Goal: Use online tool/utility: Utilize a website feature to perform a specific function

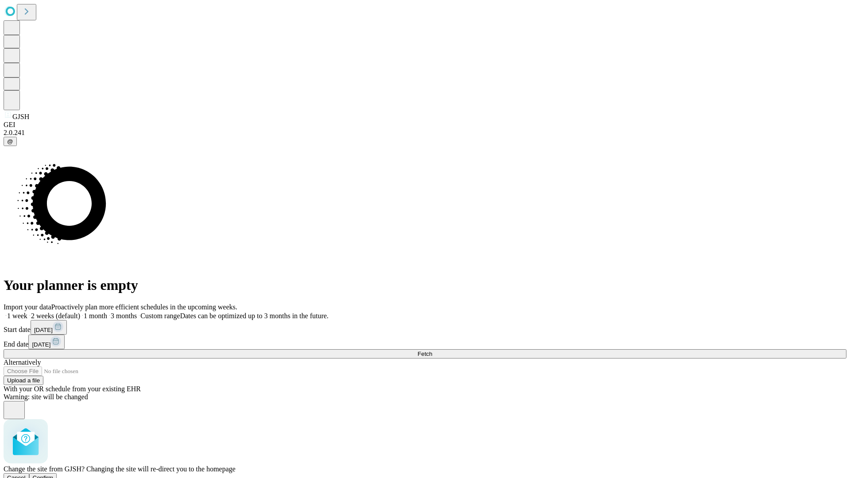
click at [54, 475] on span "Confirm" at bounding box center [43, 478] width 21 height 7
click at [80, 312] on label "2 weeks (default)" at bounding box center [53, 316] width 53 height 8
click at [432, 351] on span "Fetch" at bounding box center [425, 354] width 15 height 7
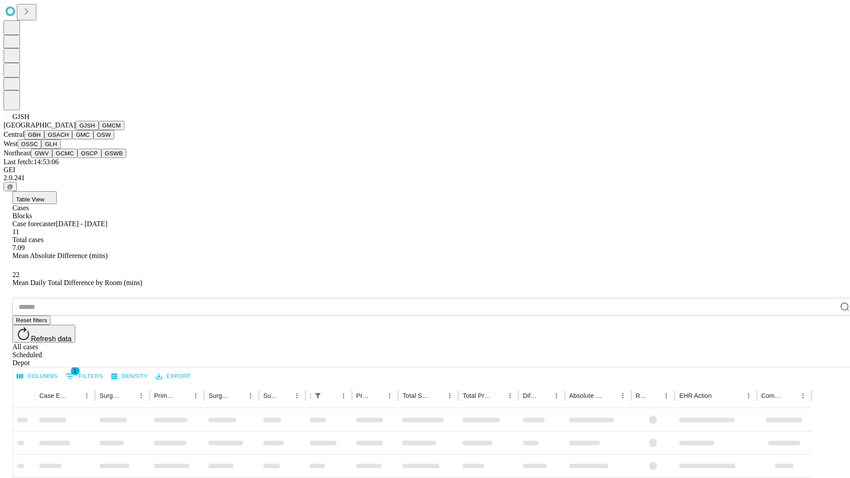
click at [99, 130] on button "GMCM" at bounding box center [112, 125] width 26 height 9
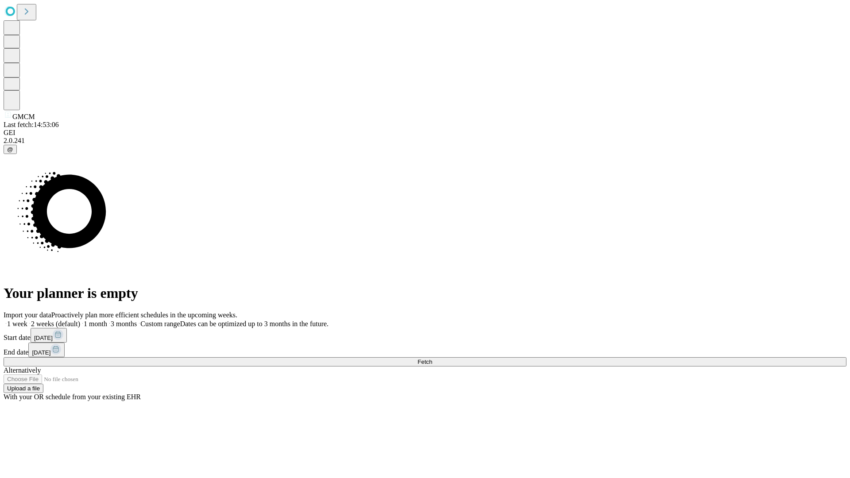
click at [80, 320] on label "2 weeks (default)" at bounding box center [53, 324] width 53 height 8
click at [432, 359] on span "Fetch" at bounding box center [425, 362] width 15 height 7
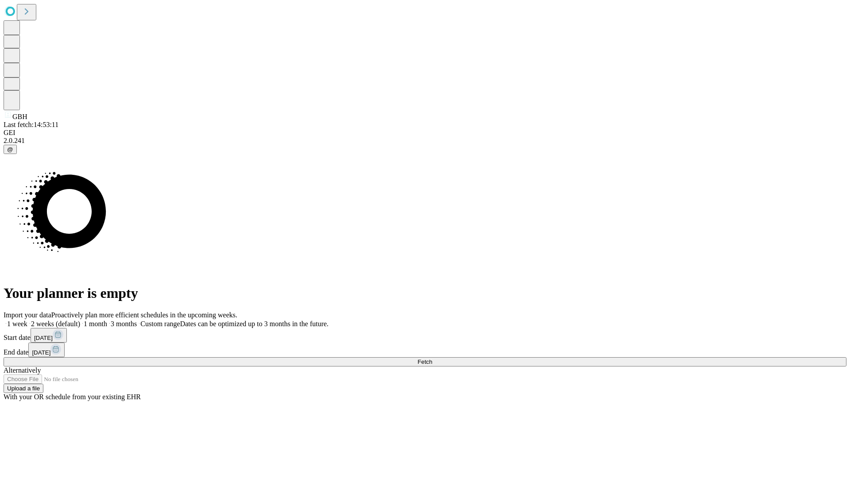
click at [80, 320] on label "2 weeks (default)" at bounding box center [53, 324] width 53 height 8
click at [432, 359] on span "Fetch" at bounding box center [425, 362] width 15 height 7
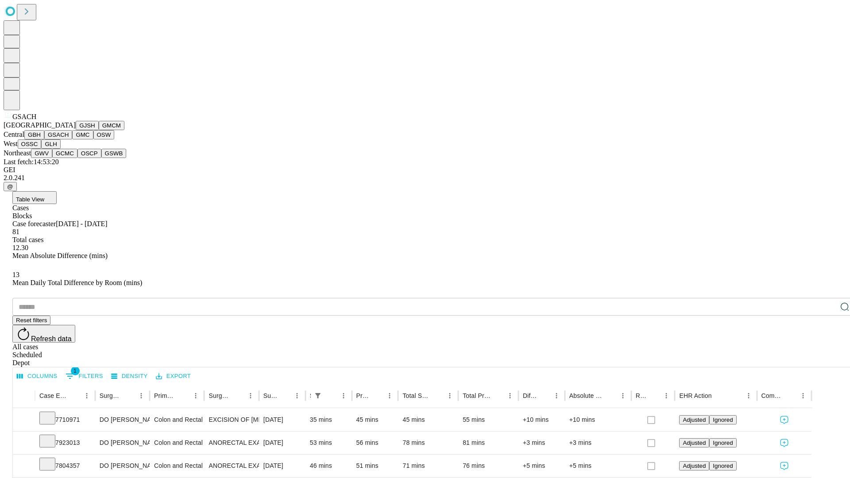
click at [72, 140] on button "GMC" at bounding box center [82, 134] width 21 height 9
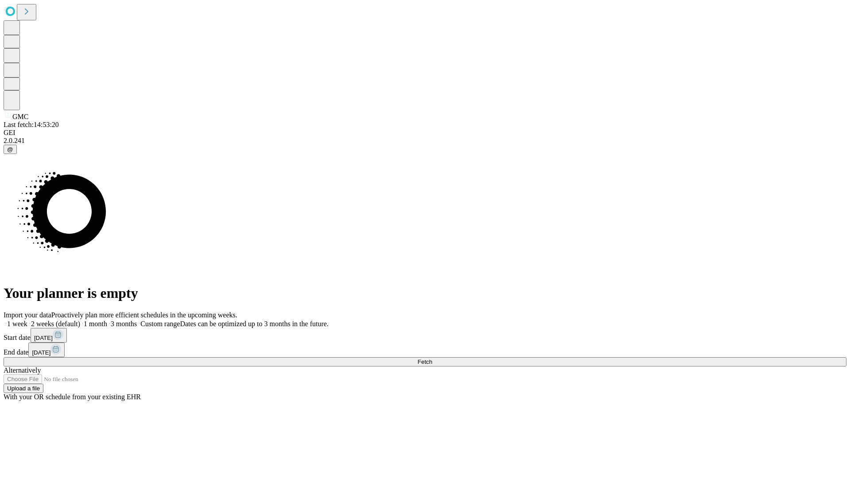
click at [80, 320] on label "2 weeks (default)" at bounding box center [53, 324] width 53 height 8
click at [432, 359] on span "Fetch" at bounding box center [425, 362] width 15 height 7
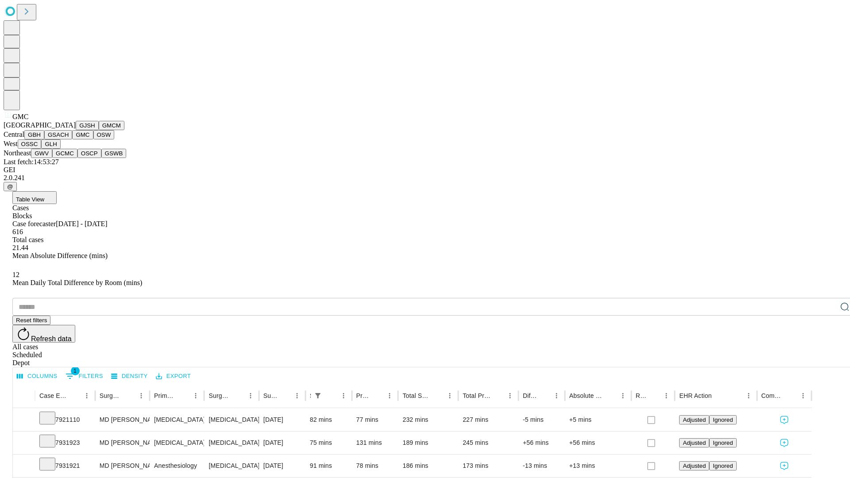
click at [93, 140] on button "OSW" at bounding box center [103, 134] width 21 height 9
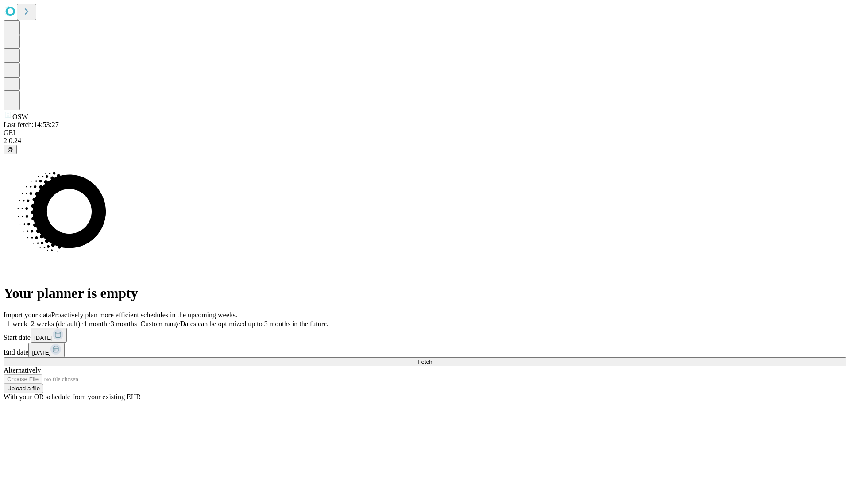
click at [80, 320] on label "2 weeks (default)" at bounding box center [53, 324] width 53 height 8
click at [432, 359] on span "Fetch" at bounding box center [425, 362] width 15 height 7
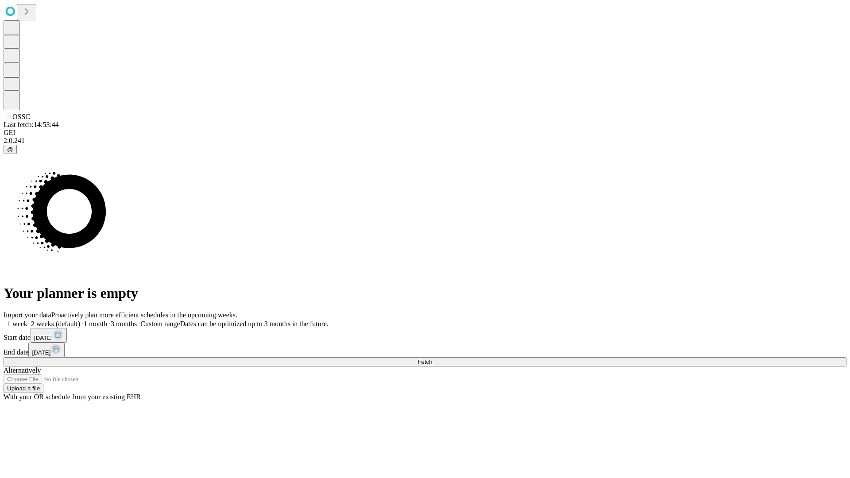
click at [80, 320] on label "2 weeks (default)" at bounding box center [53, 324] width 53 height 8
click at [432, 359] on span "Fetch" at bounding box center [425, 362] width 15 height 7
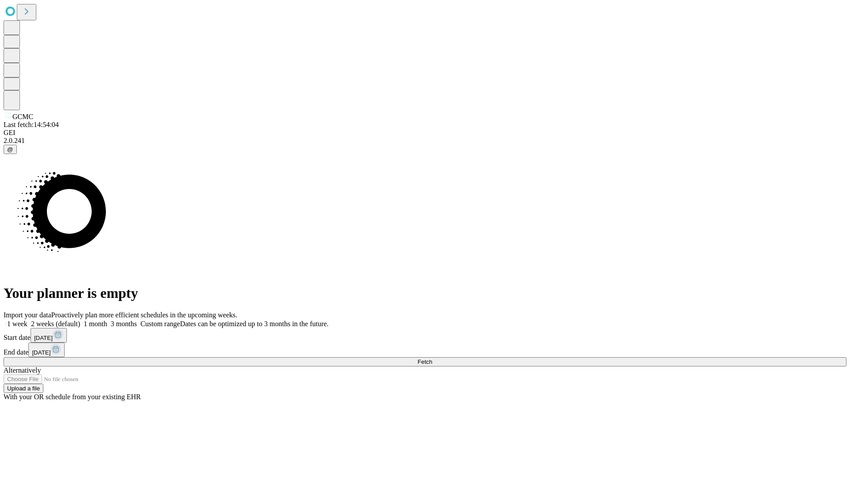
click at [80, 320] on label "2 weeks (default)" at bounding box center [53, 324] width 53 height 8
click at [432, 359] on span "Fetch" at bounding box center [425, 362] width 15 height 7
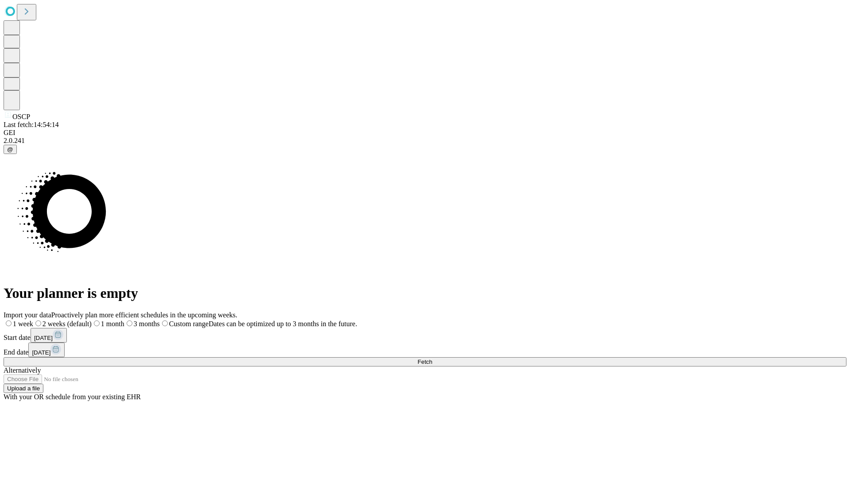
click at [92, 320] on label "2 weeks (default)" at bounding box center [62, 324] width 58 height 8
click at [432, 359] on span "Fetch" at bounding box center [425, 362] width 15 height 7
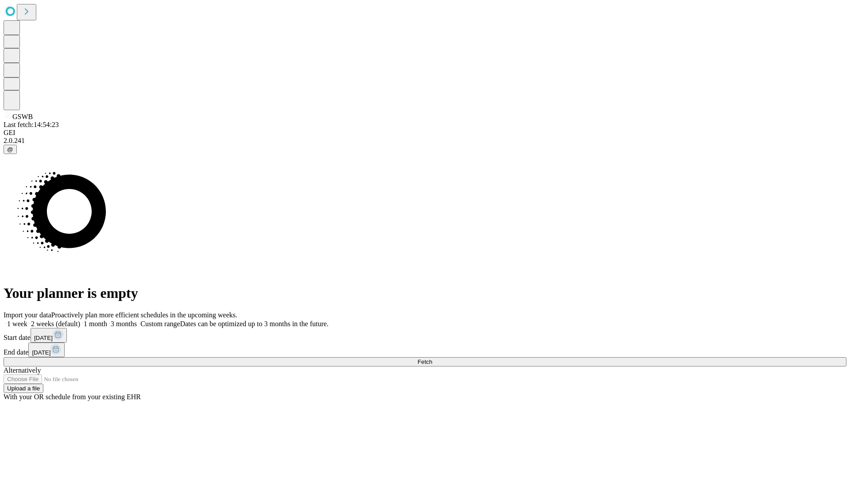
click at [80, 320] on label "2 weeks (default)" at bounding box center [53, 324] width 53 height 8
click at [432, 359] on span "Fetch" at bounding box center [425, 362] width 15 height 7
